Goal: Navigation & Orientation: Find specific page/section

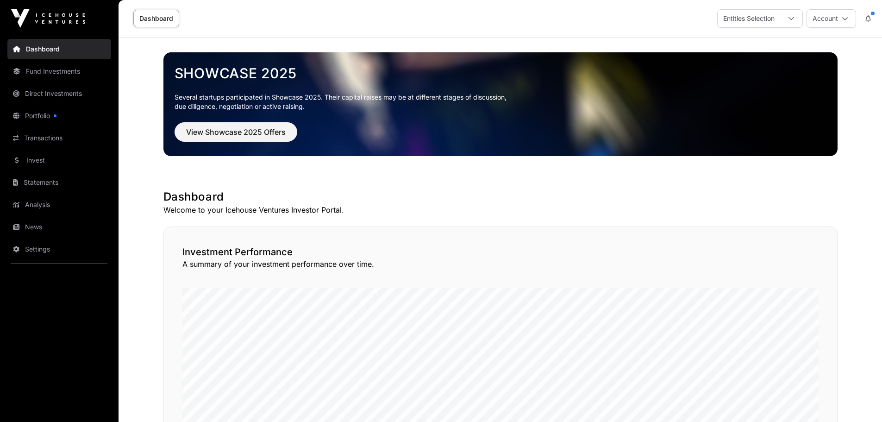
click at [38, 249] on link "Settings" at bounding box center [59, 249] width 104 height 20
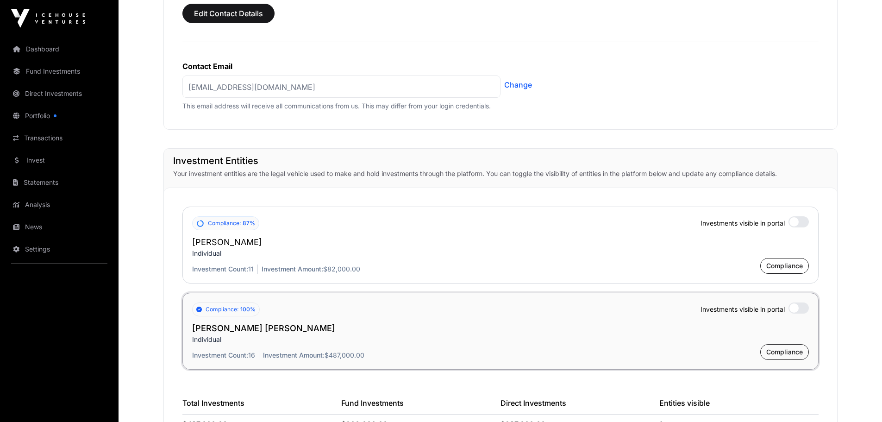
scroll to position [574, 0]
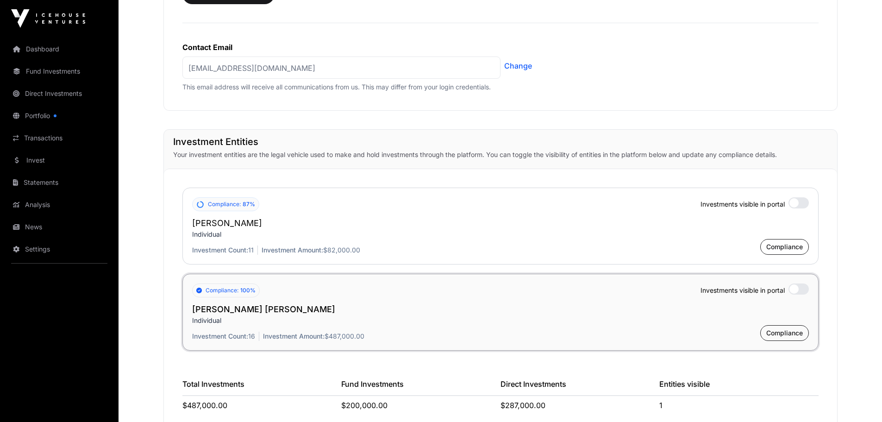
click at [793, 202] on div at bounding box center [798, 202] width 20 height 11
click at [796, 286] on div at bounding box center [798, 288] width 20 height 11
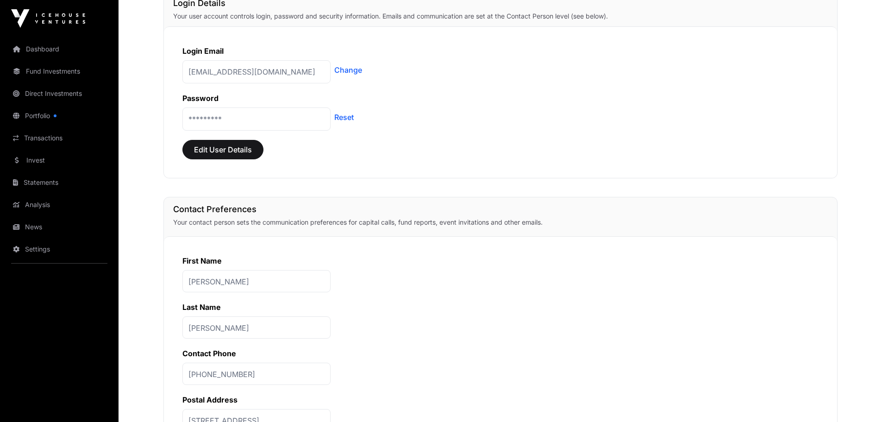
scroll to position [0, 0]
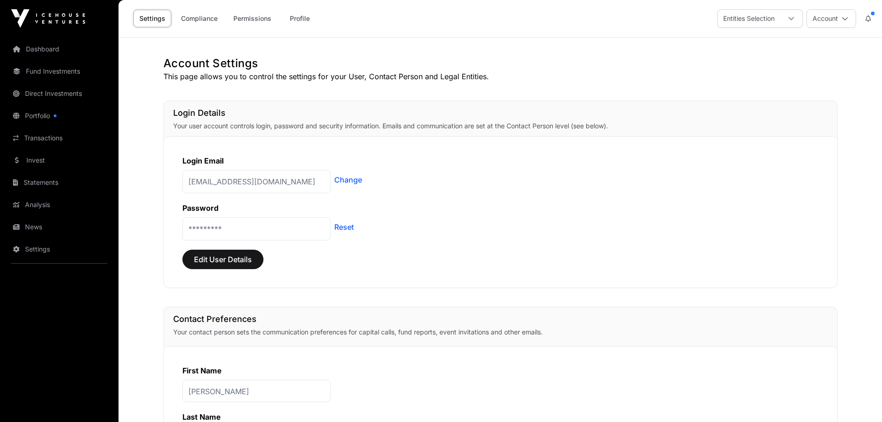
click at [35, 45] on link "Dashboard" at bounding box center [59, 49] width 104 height 20
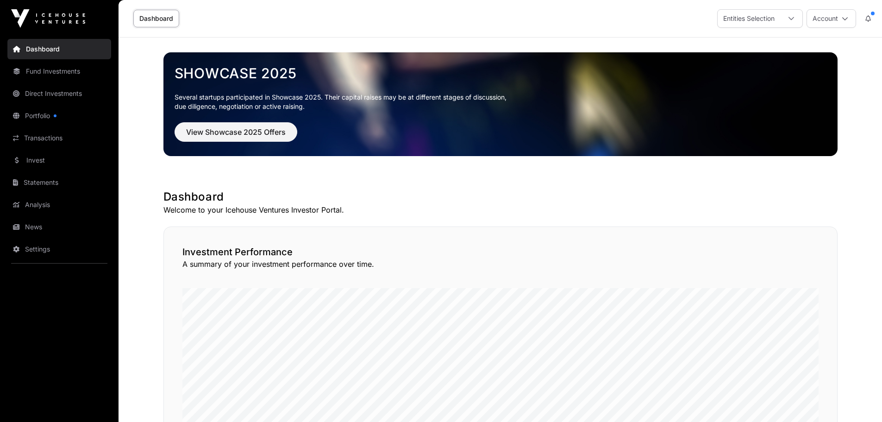
click at [40, 111] on link "Portfolio" at bounding box center [59, 116] width 104 height 20
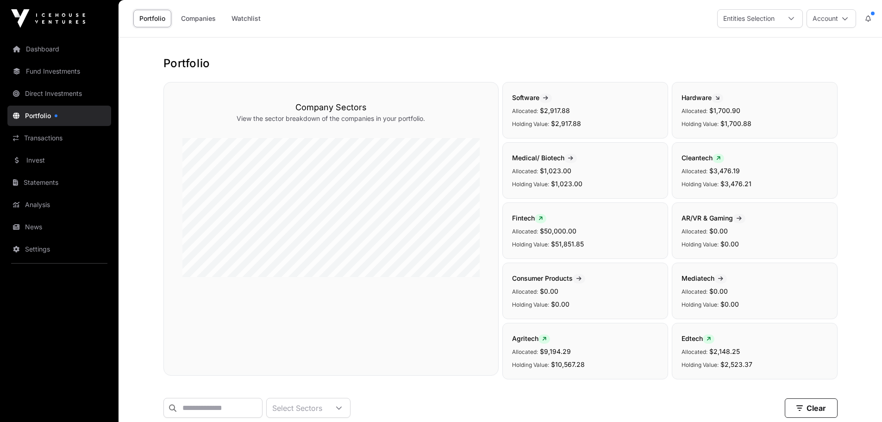
click at [42, 137] on link "Transactions" at bounding box center [59, 138] width 104 height 20
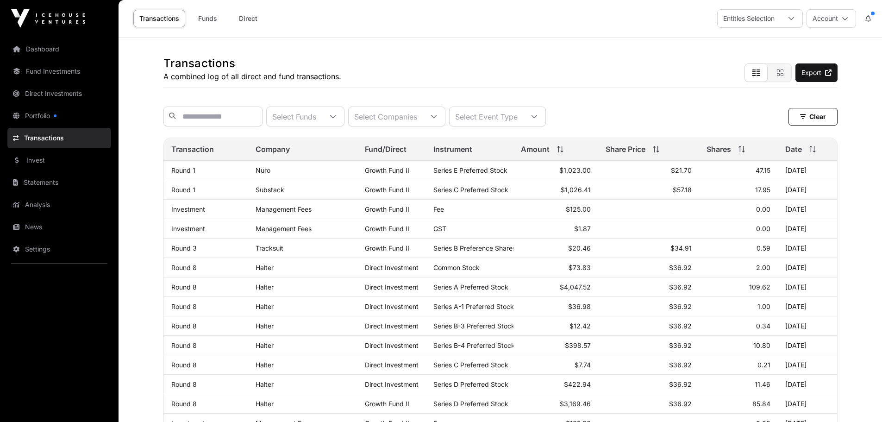
click at [35, 157] on link "Invest" at bounding box center [59, 160] width 104 height 20
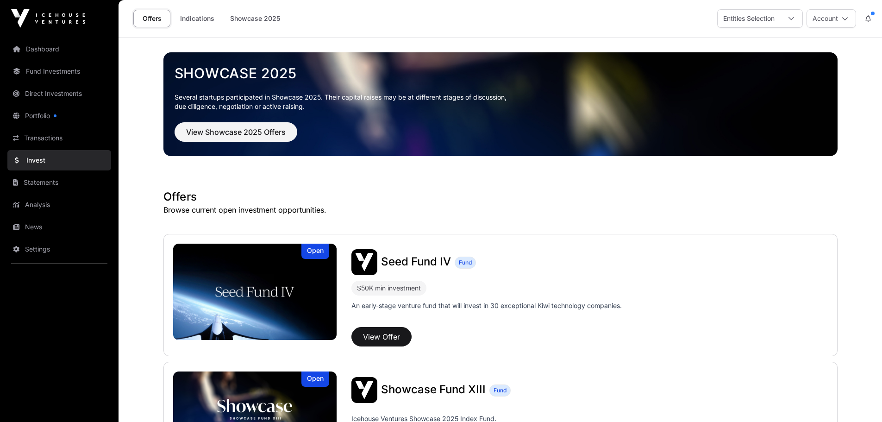
click at [33, 180] on link "Statements" at bounding box center [59, 182] width 104 height 20
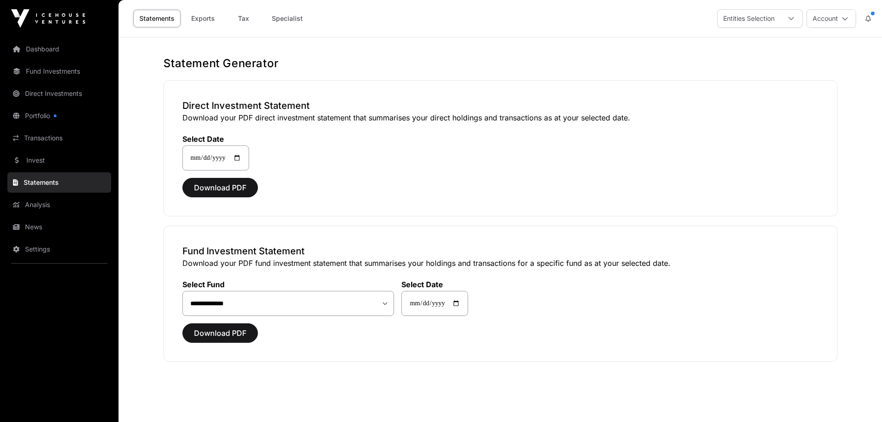
click at [33, 204] on link "Analysis" at bounding box center [59, 204] width 104 height 20
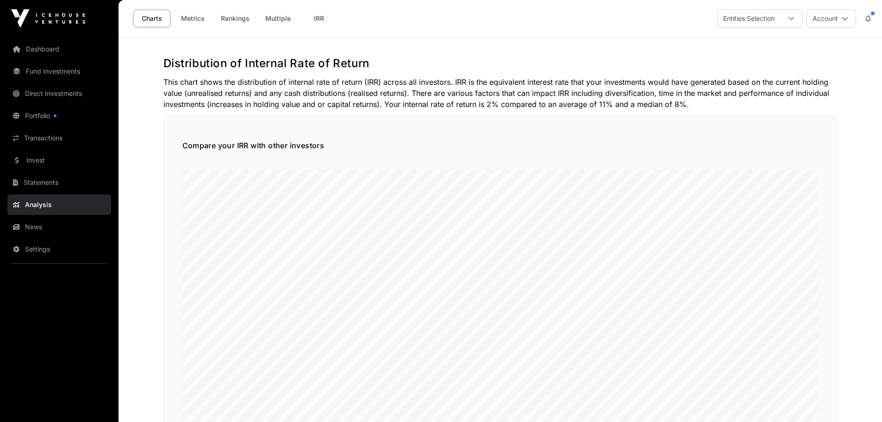
click at [47, 135] on link "Transactions" at bounding box center [59, 138] width 104 height 20
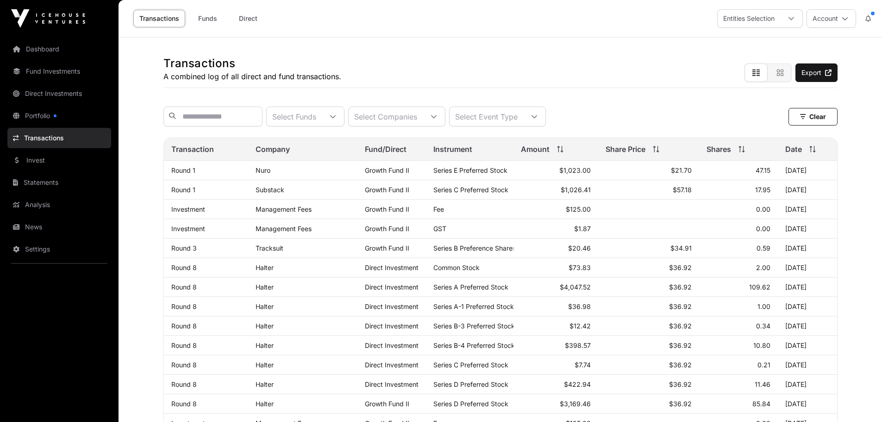
click at [37, 158] on link "Invest" at bounding box center [59, 160] width 104 height 20
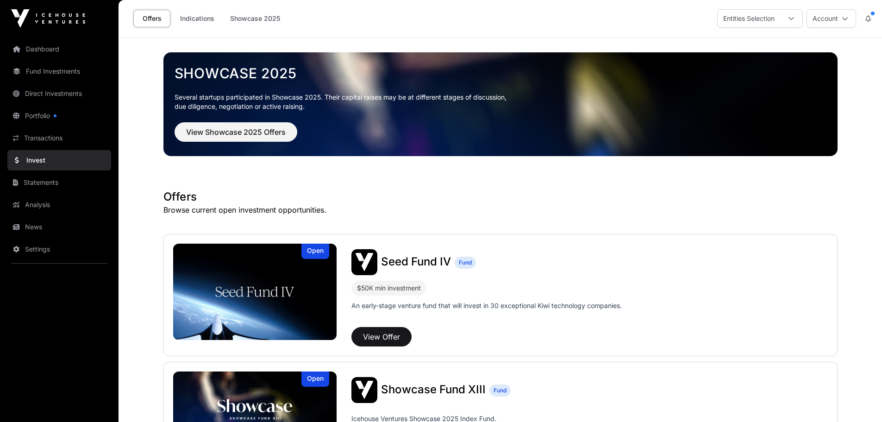
click at [37, 178] on link "Statements" at bounding box center [59, 182] width 104 height 20
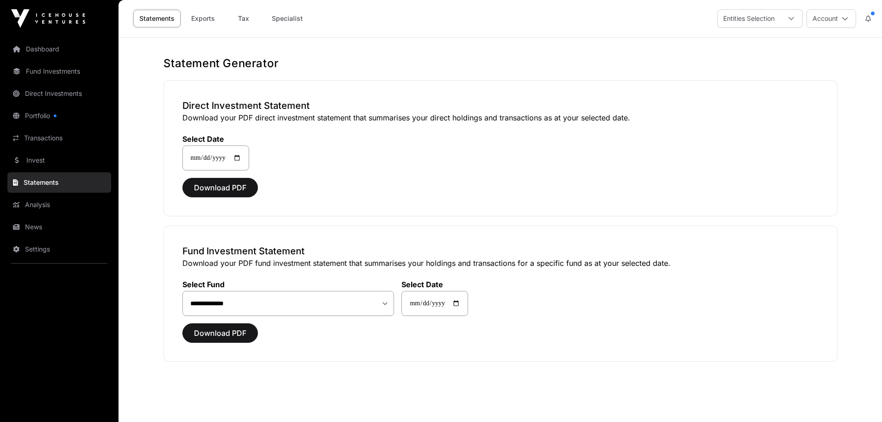
click at [37, 201] on link "Analysis" at bounding box center [59, 204] width 104 height 20
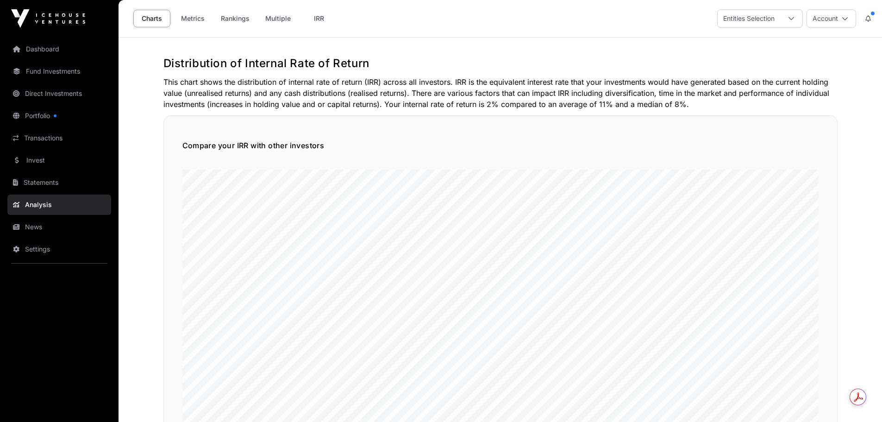
click at [31, 243] on link "Settings" at bounding box center [59, 249] width 104 height 20
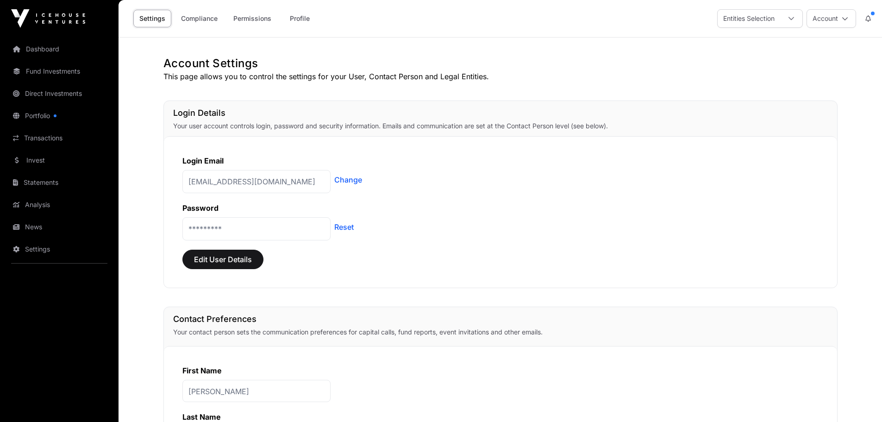
click at [69, 87] on link "Direct Investments" at bounding box center [59, 93] width 104 height 20
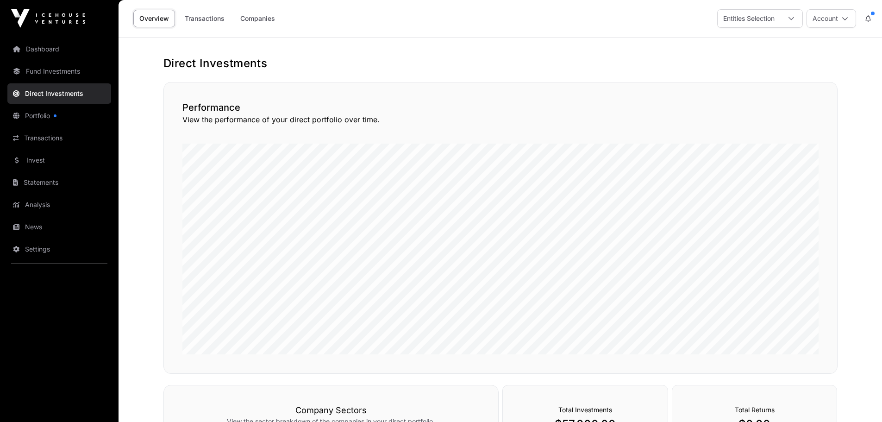
click at [46, 46] on link "Dashboard" at bounding box center [59, 49] width 104 height 20
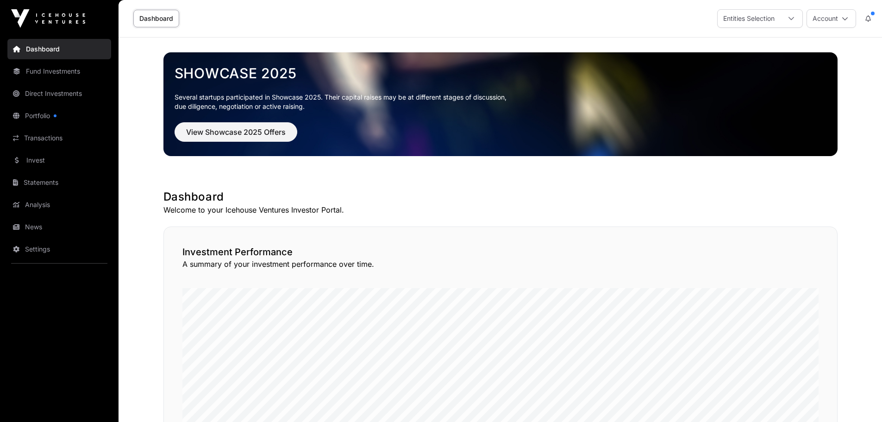
click at [36, 246] on link "Settings" at bounding box center [59, 249] width 104 height 20
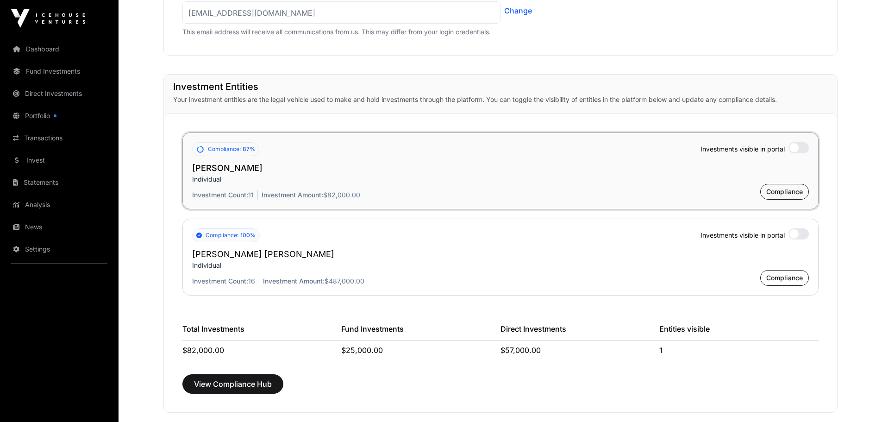
scroll to position [662, 0]
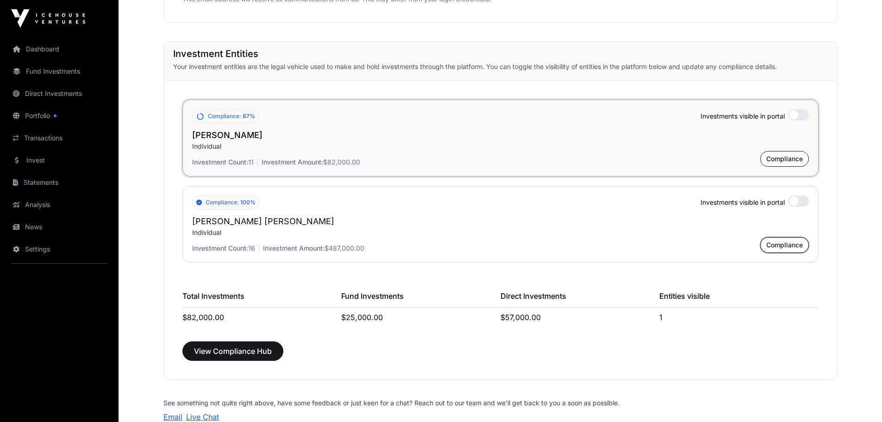
click at [773, 241] on span "Compliance" at bounding box center [784, 244] width 37 height 9
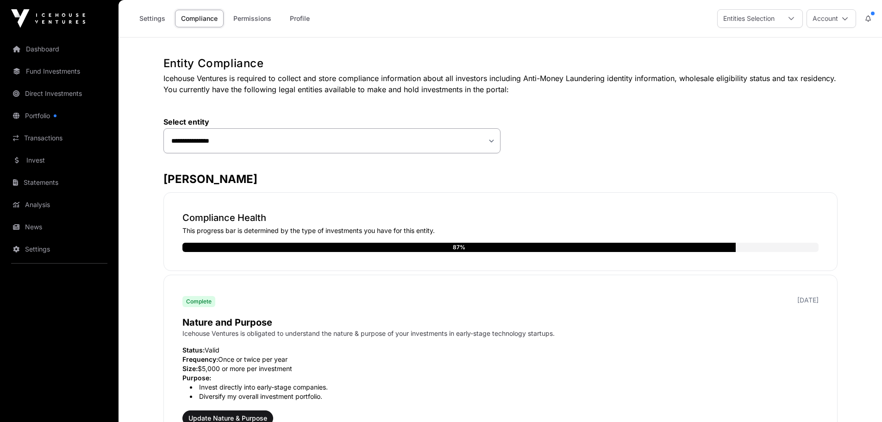
click at [56, 250] on link "Settings" at bounding box center [59, 249] width 104 height 20
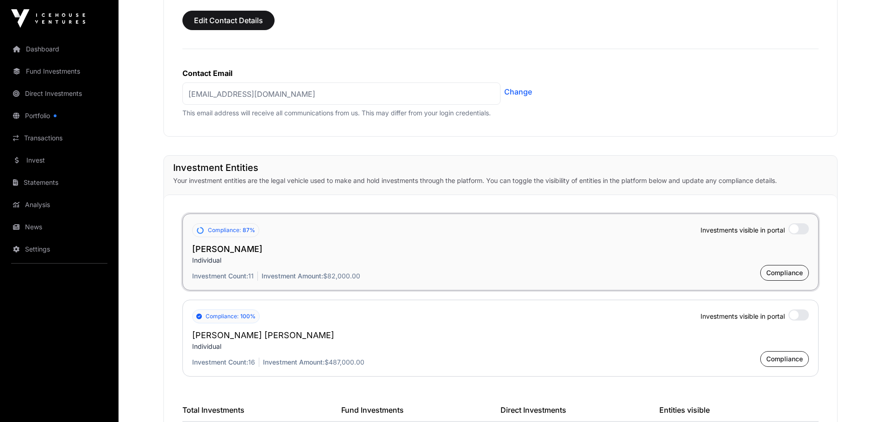
scroll to position [554, 0]
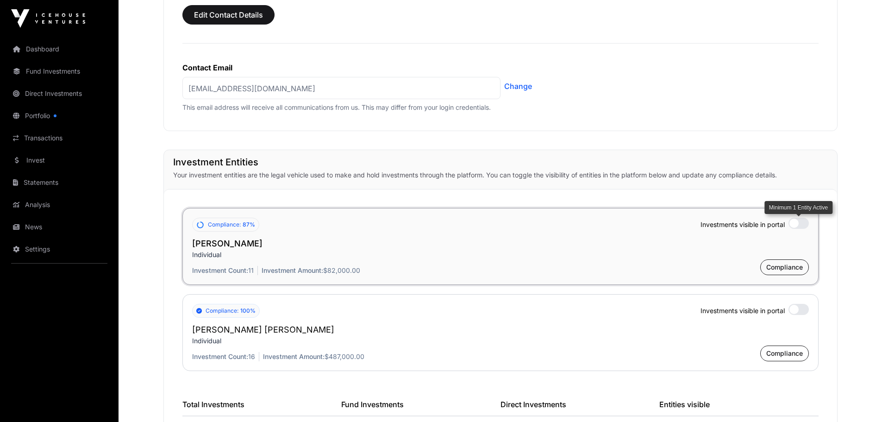
click at [797, 218] on div "Minimum 1 Entity Active" at bounding box center [798, 223] width 20 height 11
click at [796, 304] on div at bounding box center [798, 309] width 20 height 11
click at [801, 220] on div at bounding box center [798, 223] width 20 height 11
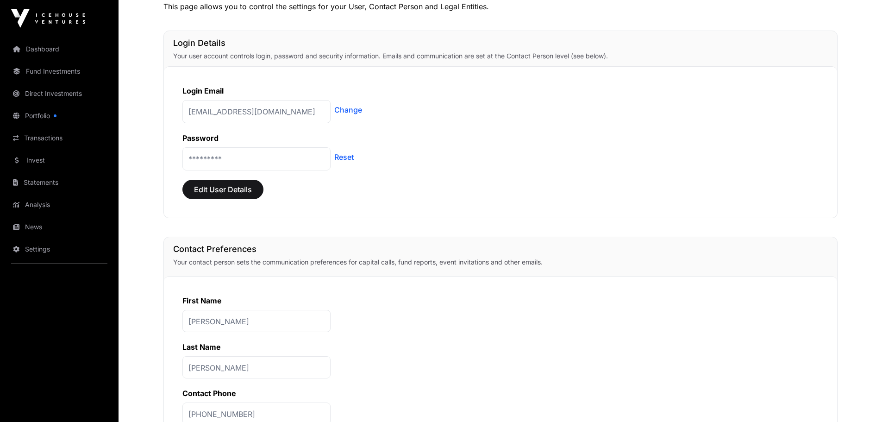
scroll to position [0, 0]
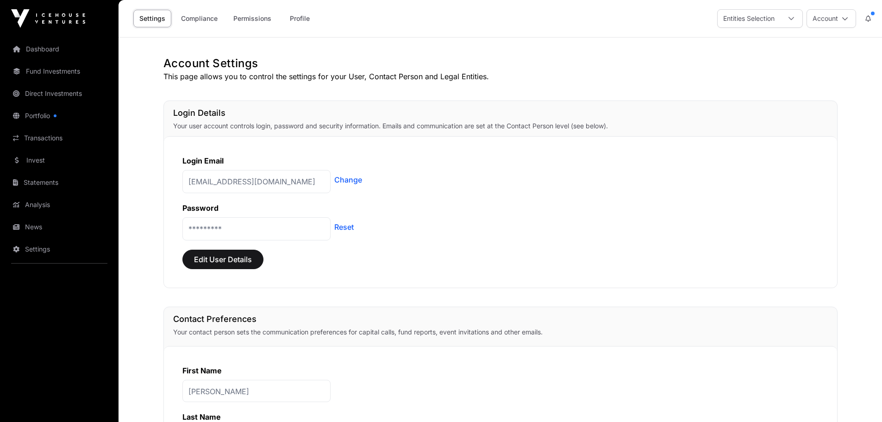
click at [30, 48] on link "Dashboard" at bounding box center [59, 49] width 104 height 20
